Goal: Task Accomplishment & Management: Manage account settings

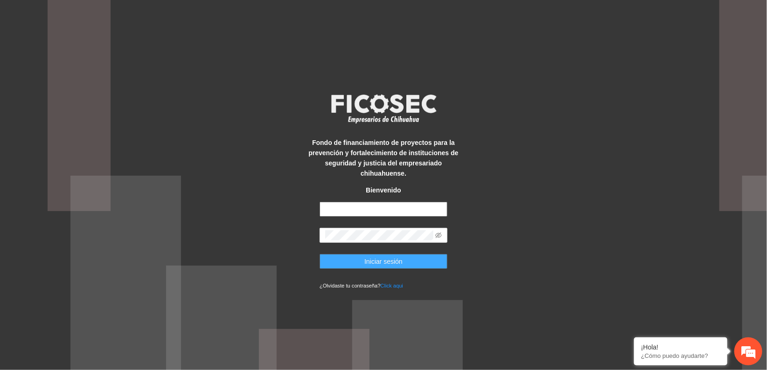
type input "**********"
click at [388, 259] on span "Iniciar sesión" at bounding box center [383, 262] width 38 height 10
type input "**********"
click at [407, 258] on button "Iniciar sesión" at bounding box center [384, 261] width 128 height 15
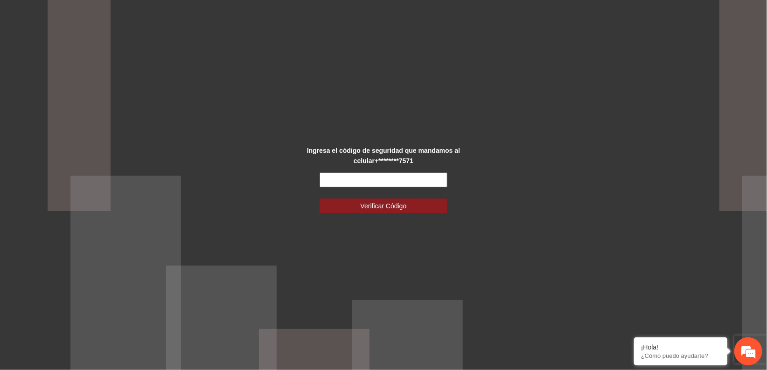
click at [370, 179] on input "text" at bounding box center [384, 180] width 128 height 15
type input "******"
click at [372, 203] on span "Verificar Código" at bounding box center [384, 206] width 46 height 10
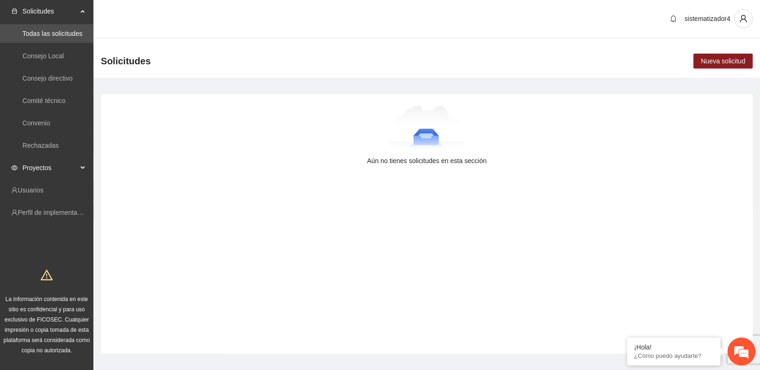
click at [57, 166] on span "Proyectos" at bounding box center [49, 168] width 55 height 19
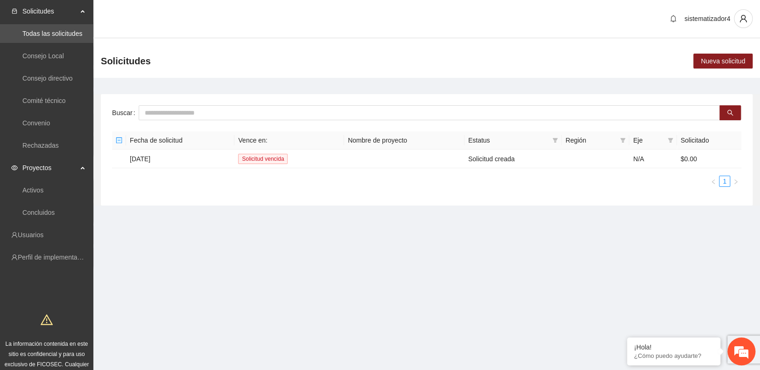
click at [37, 168] on span "Proyectos" at bounding box center [49, 168] width 55 height 19
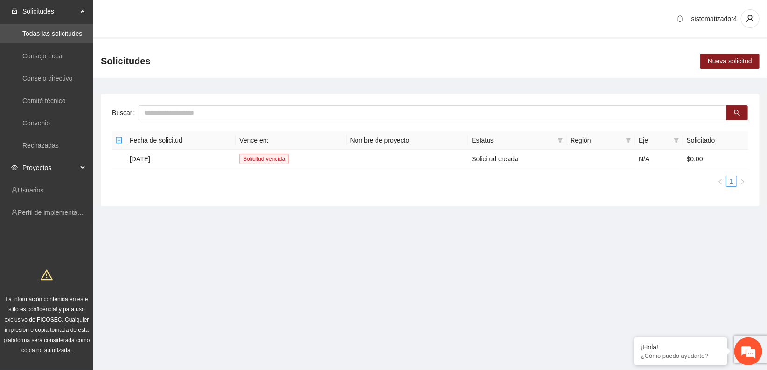
click at [35, 165] on span "Proyectos" at bounding box center [49, 168] width 55 height 19
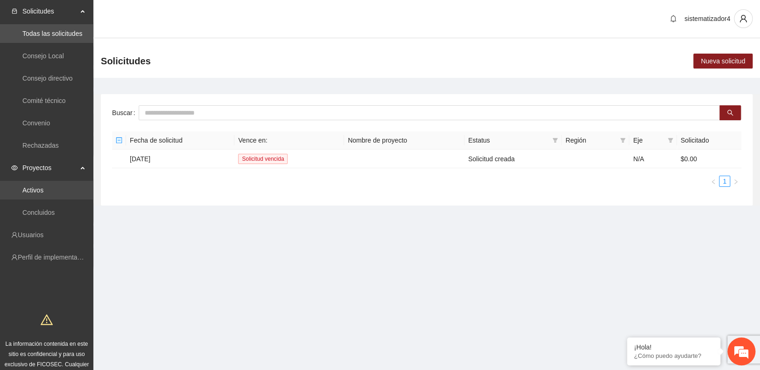
click at [34, 190] on link "Activos" at bounding box center [32, 190] width 21 height 7
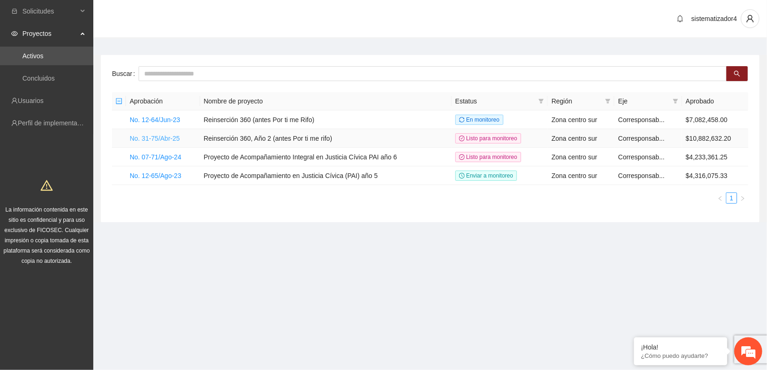
click at [152, 136] on link "No. 31-75/Abr-25" at bounding box center [155, 138] width 50 height 7
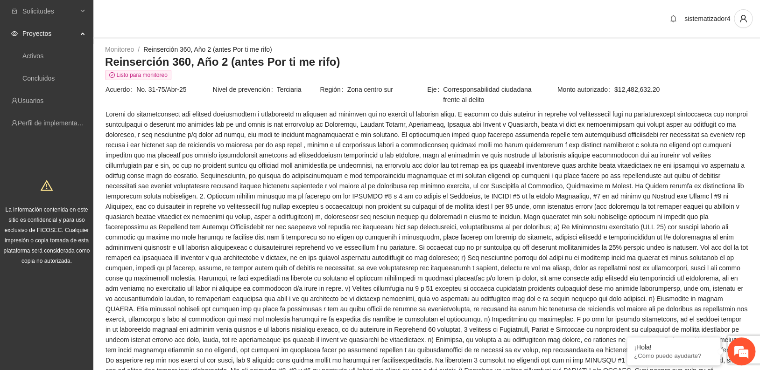
click at [37, 33] on span "Proyectos" at bounding box center [49, 33] width 55 height 19
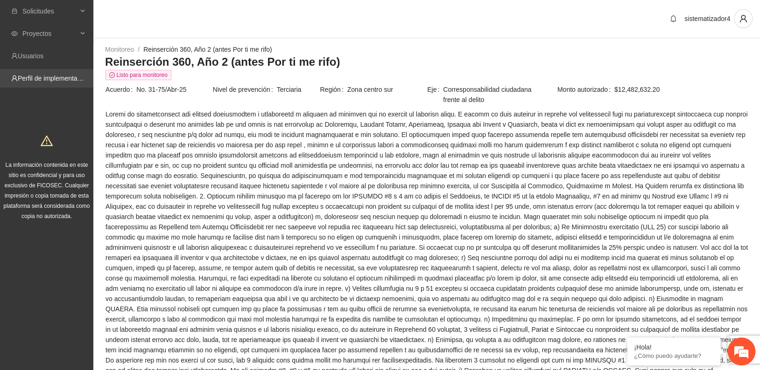
click at [42, 79] on link "Perfil de implementadora" at bounding box center [54, 78] width 73 height 7
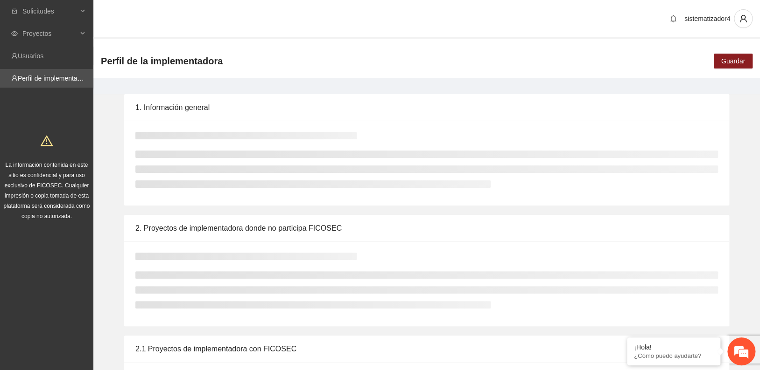
click at [42, 79] on link "Perfil de implementadora" at bounding box center [54, 78] width 73 height 7
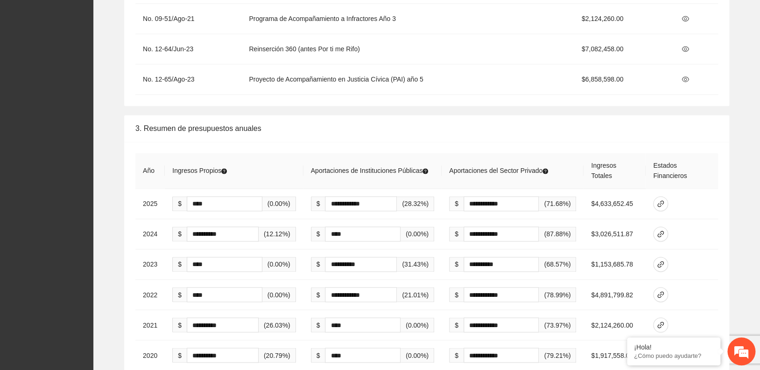
scroll to position [2333, 0]
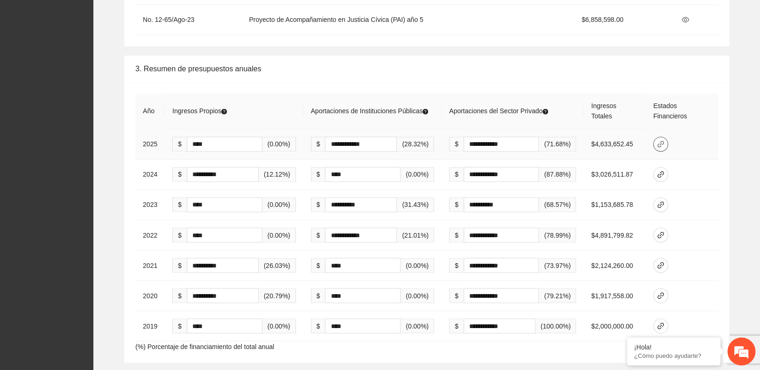
click at [664, 144] on icon "link" at bounding box center [660, 144] width 7 height 7
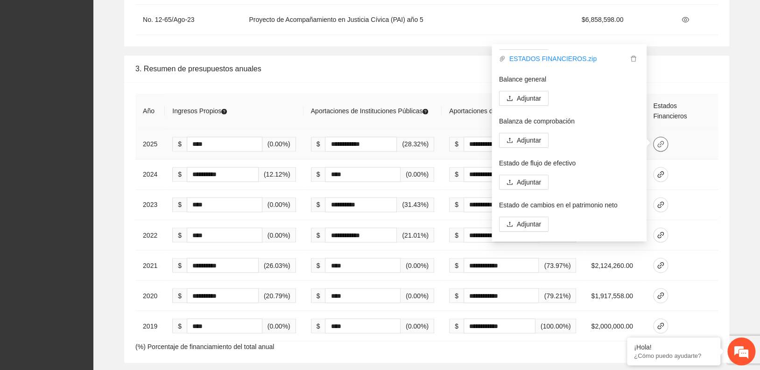
scroll to position [11, 0]
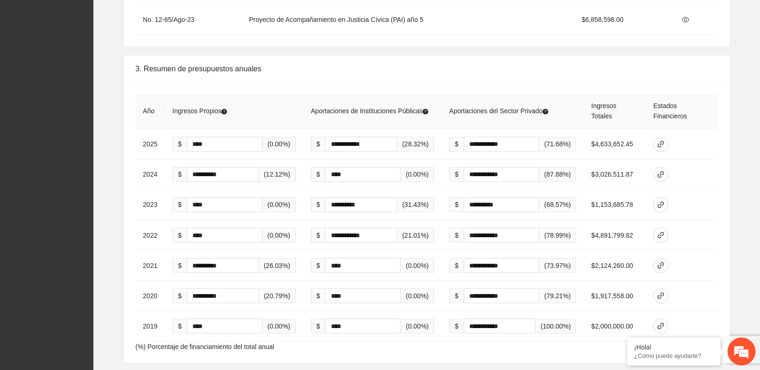
click at [661, 69] on div "3. Resumen de presupuestos anuales" at bounding box center [426, 69] width 582 height 27
click at [662, 142] on icon "link" at bounding box center [660, 143] width 7 height 7
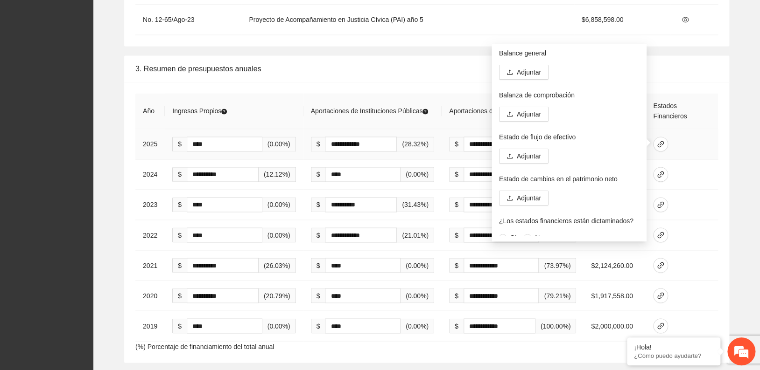
scroll to position [64, 0]
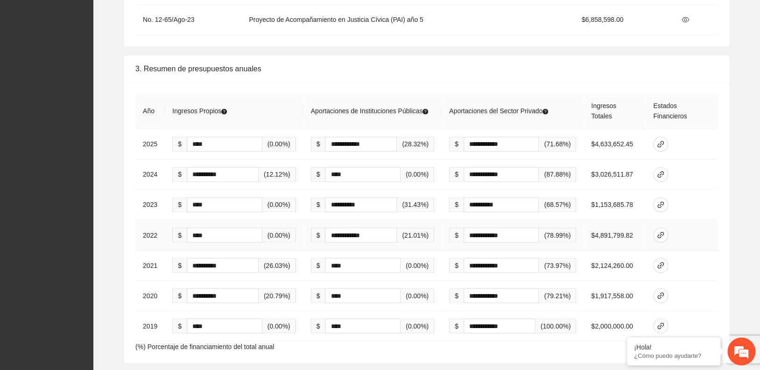
drag, startPoint x: 653, startPoint y: 217, endPoint x: 654, endPoint y: 229, distance: 12.6
